Goal: Find contact information: Find contact information

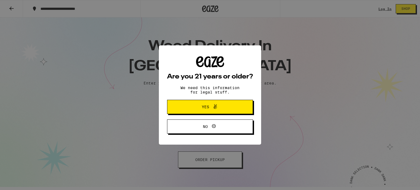
click at [219, 107] on span "Yes" at bounding box center [210, 106] width 42 height 7
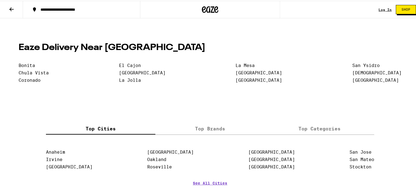
scroll to position [1297, 0]
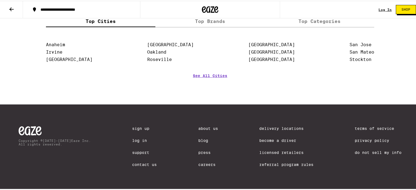
click at [142, 166] on div "Sign Up Log In Support Contact Us" at bounding box center [144, 149] width 25 height 48
click at [141, 163] on link "Contact Us" at bounding box center [144, 164] width 25 height 4
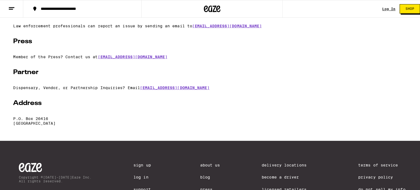
scroll to position [109, 0]
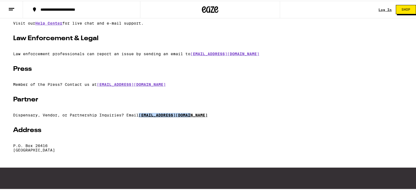
drag, startPoint x: 195, startPoint y: 115, endPoint x: 140, endPoint y: 118, distance: 54.4
click at [140, 116] on p "Dispensary, Vendor, or Partnership Inquiries? Email [EMAIL_ADDRESS][DOMAIN_NAME]" at bounding box center [210, 114] width 394 height 4
copy link "[EMAIL_ADDRESS][DOMAIN_NAME]"
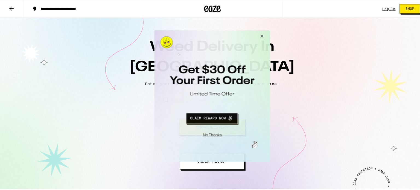
click at [210, 135] on button "Close Modal" at bounding box center [210, 133] width 111 height 8
